Goal: Information Seeking & Learning: Learn about a topic

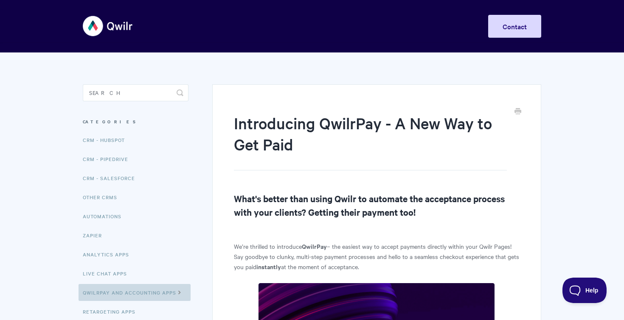
click at [126, 290] on link "QwilrPay and Accounting Apps" at bounding box center [135, 292] width 112 height 17
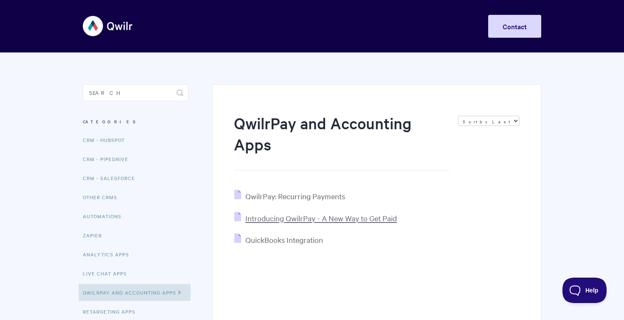
click at [362, 214] on span "Introducing QwilrPay - A New Way to Get Paid" at bounding box center [321, 219] width 152 height 10
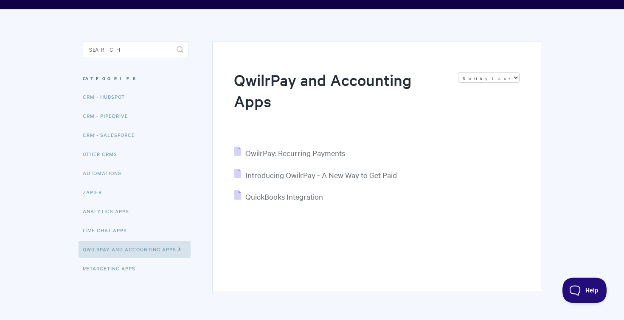
scroll to position [76, 0]
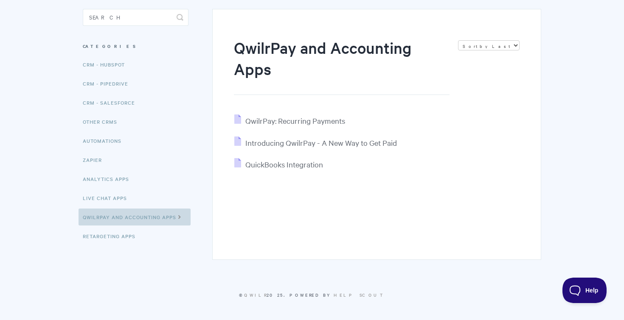
click at [99, 215] on link "QwilrPay and Accounting Apps" at bounding box center [135, 217] width 112 height 17
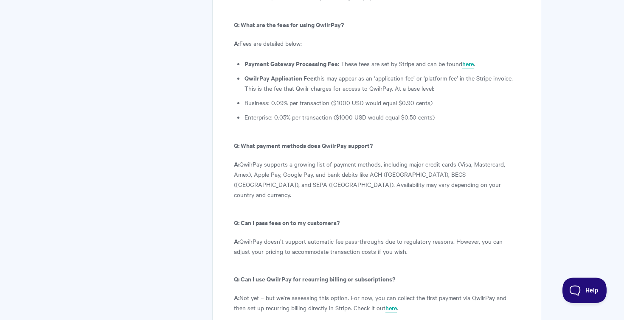
scroll to position [4635, 0]
click at [276, 274] on b "Q: Can I use QwilrPay for recurring billing or subscriptions?" at bounding box center [314, 278] width 161 height 9
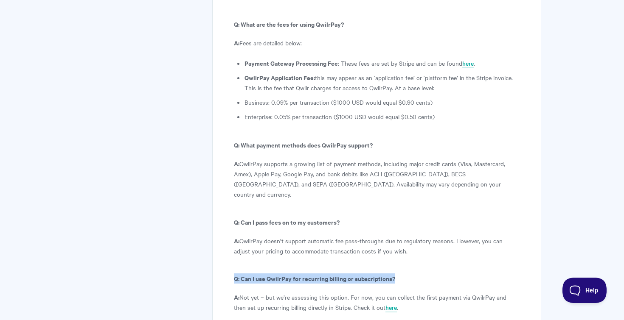
click at [276, 274] on b "Q: Can I use QwilrPay for recurring billing or subscriptions?" at bounding box center [314, 278] width 161 height 9
copy article "Q: Can I use QwilrPay for recurring billing or subscriptions?"
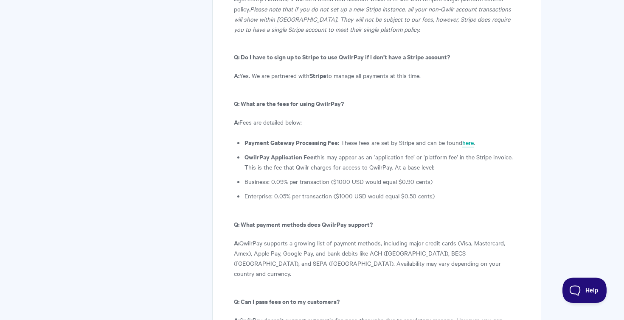
scroll to position [4555, 0]
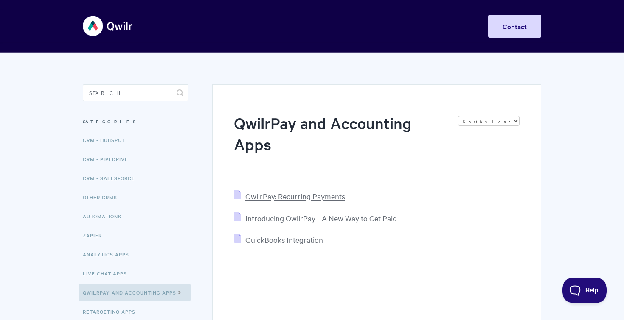
click at [320, 198] on span "QwilrPay: Recurring Payments" at bounding box center [295, 196] width 100 height 10
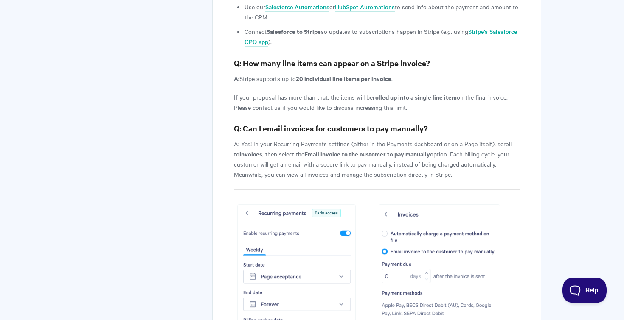
scroll to position [3528, 0]
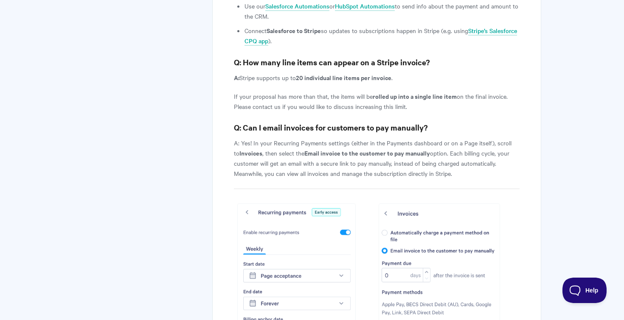
click at [314, 122] on strong "Q: Can I email invoices for customers to pay manually?" at bounding box center [331, 127] width 194 height 11
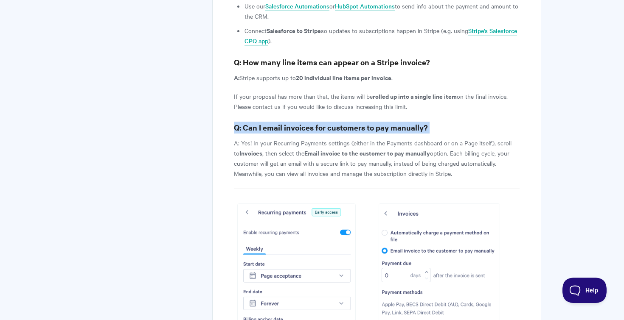
click at [314, 122] on strong "Q: Can I email invoices for customers to pay manually?" at bounding box center [331, 127] width 194 height 11
